Goal: Download file/media

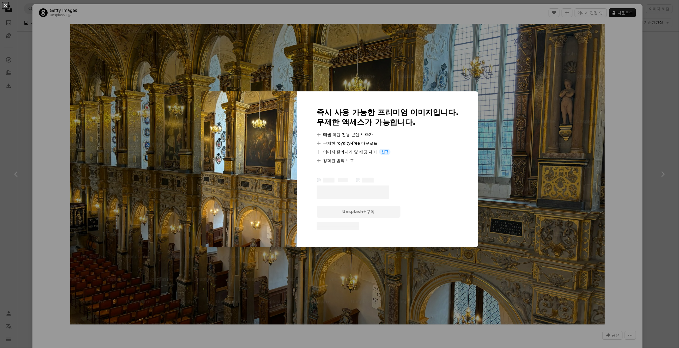
scroll to position [5601, 0]
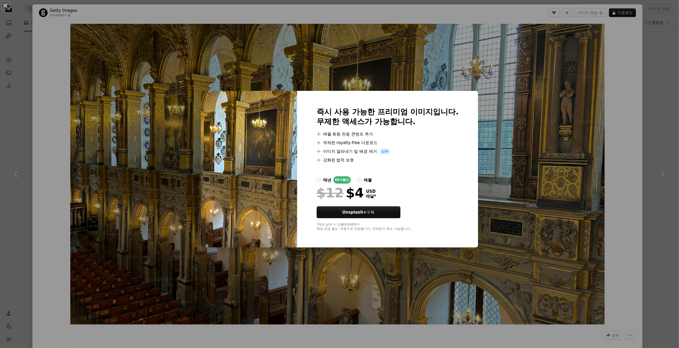
click at [502, 67] on div "An X shape 즉시 사용 가능한 프리미엄 이미지입니다. 무제한 액세스가 가능합니다. A plus sign 매월 회원 전용 콘텐츠 추가 A…" at bounding box center [339, 174] width 679 height 348
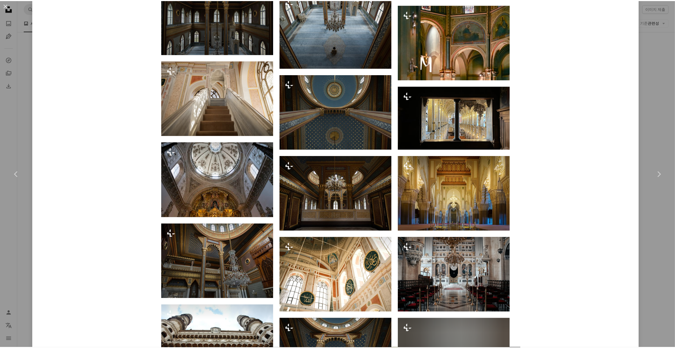
scroll to position [909, 0]
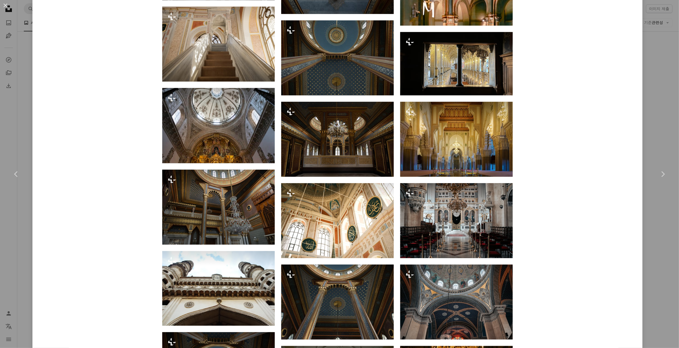
click at [655, 224] on div "An X shape Chevron left Chevron right Getty Images Unsplash+ 용 A heart A plus s…" at bounding box center [339, 174] width 679 height 348
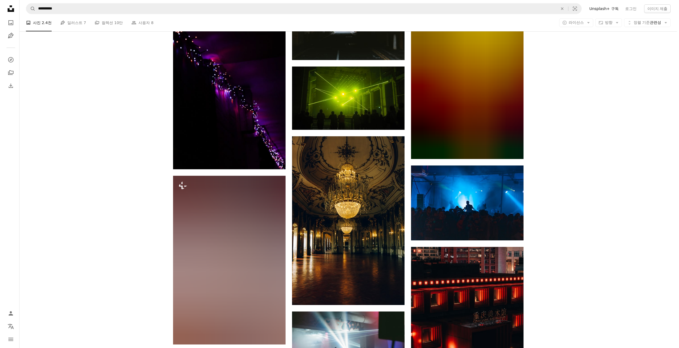
scroll to position [16750, 0]
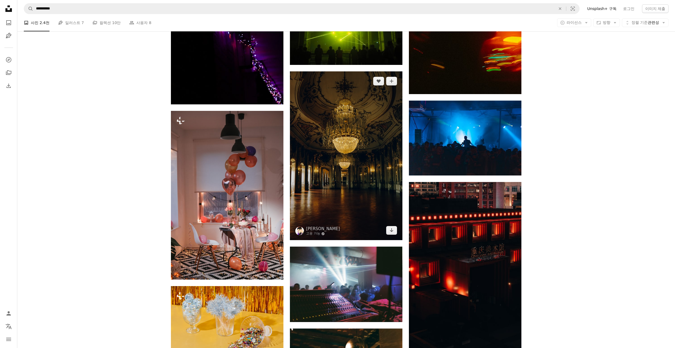
click at [378, 173] on img at bounding box center [346, 155] width 113 height 169
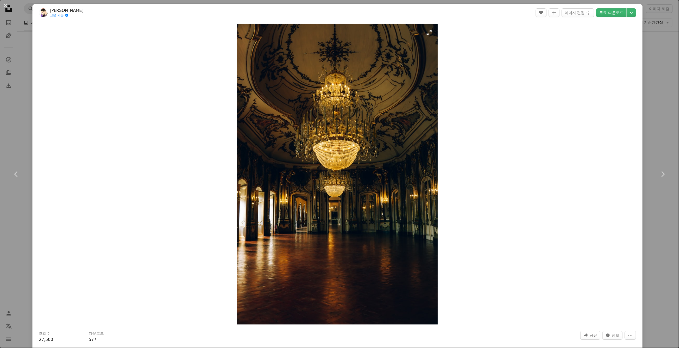
click at [274, 311] on img "이 이미지 확대" at bounding box center [337, 174] width 201 height 301
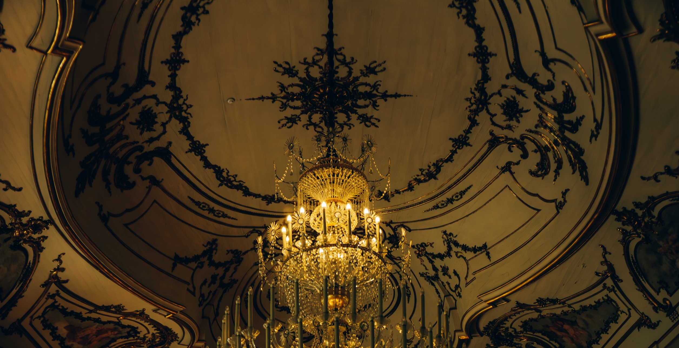
scroll to position [330, 0]
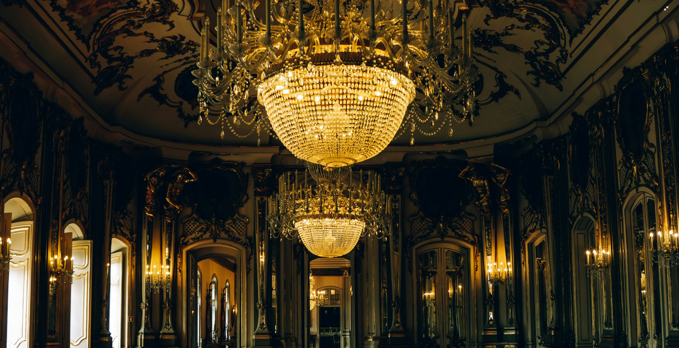
click at [279, 298] on img "이 이미지 축소" at bounding box center [340, 180] width 680 height 1020
